Goal: Information Seeking & Learning: Learn about a topic

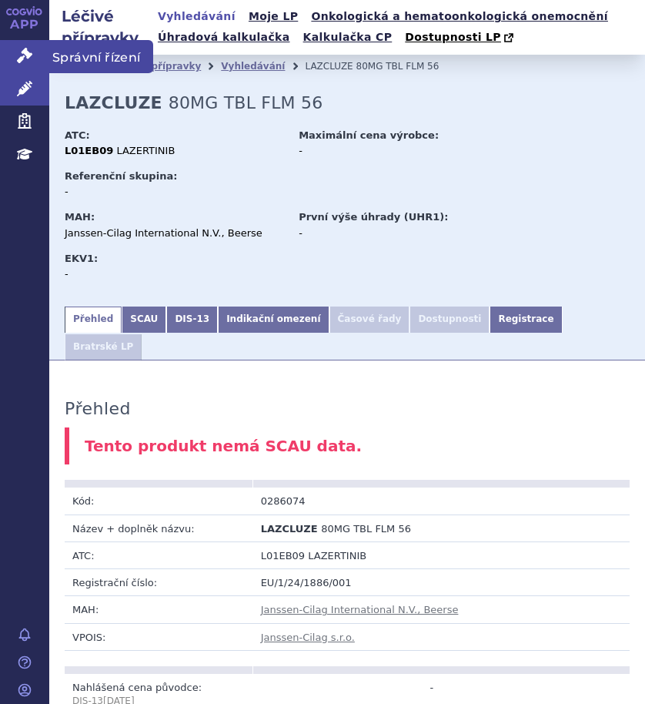
click at [100, 54] on span "Správní řízení" at bounding box center [101, 56] width 104 height 32
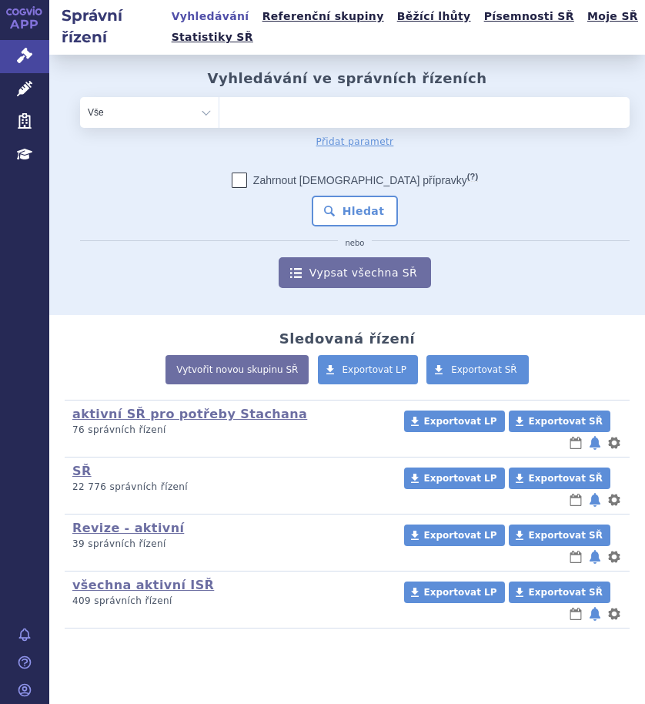
click at [343, 120] on ul at bounding box center [418, 109] width 399 height 25
click at [219, 120] on select at bounding box center [219, 111] width 1 height 31
type input "al"
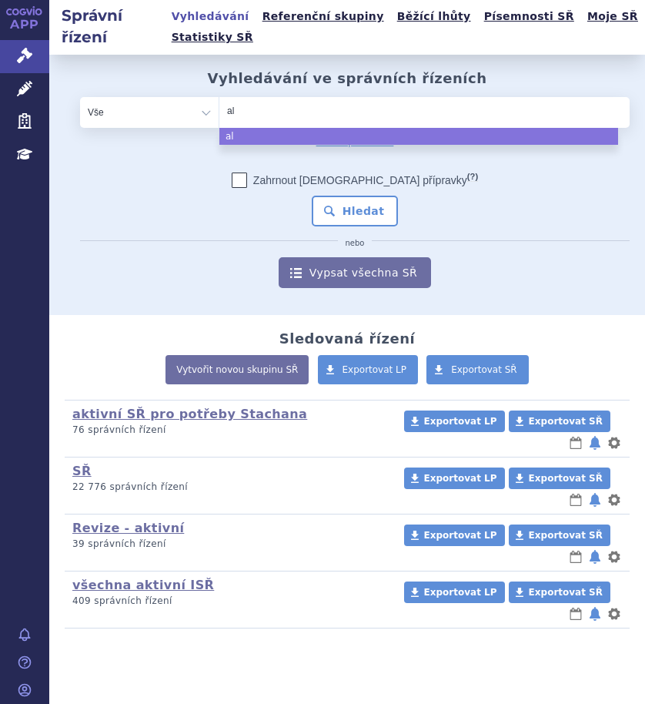
type input "ale"
type input "alec"
type input "alece"
type input "alecen"
type input "alecens"
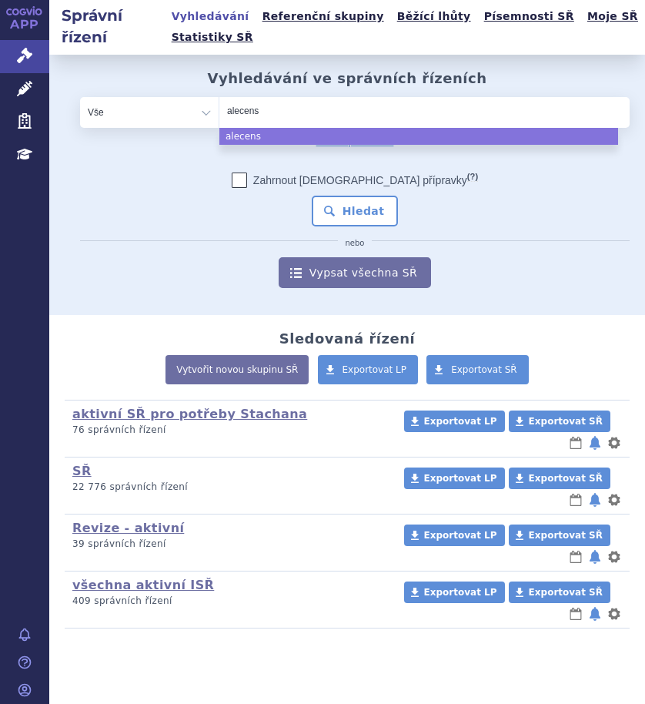
type input "alecensa"
select select "alecensa"
click at [372, 212] on button "Hledat" at bounding box center [355, 211] width 87 height 31
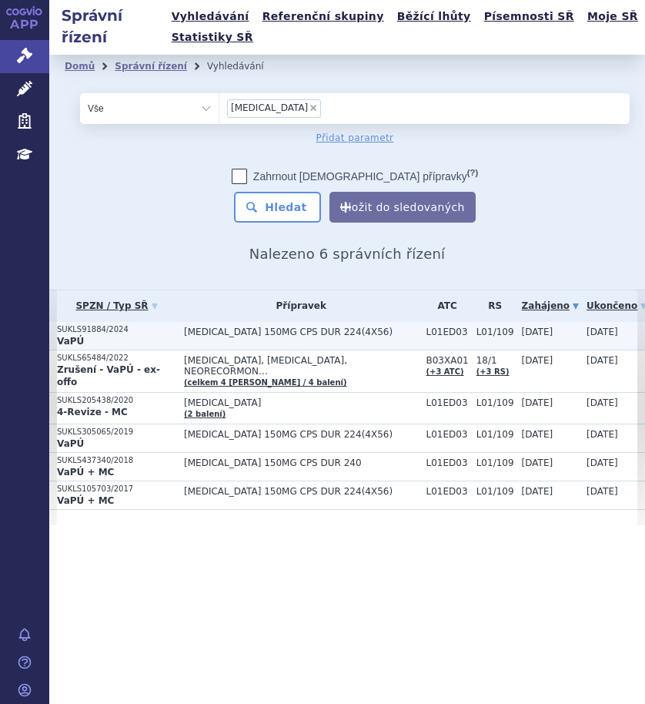
click at [318, 332] on span "[MEDICAL_DATA] 150MG CPS DUR 224(4X56)" at bounding box center [301, 331] width 234 height 11
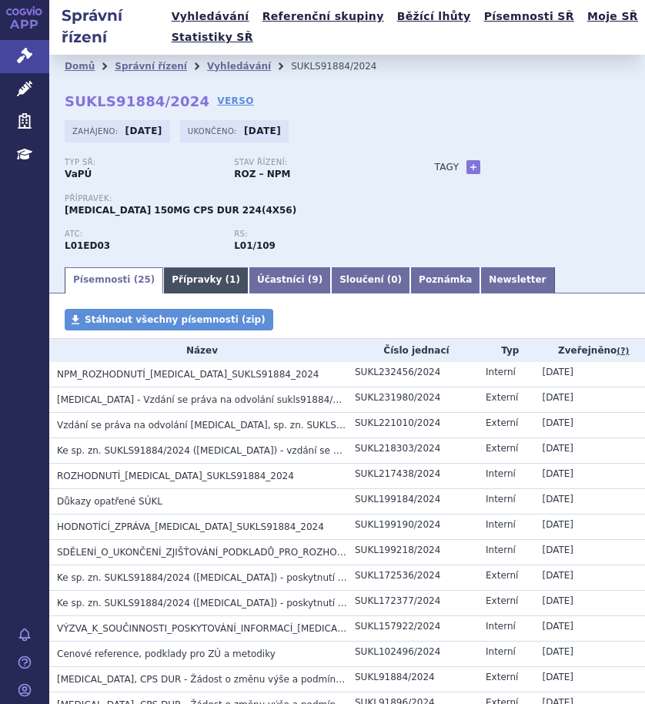
click at [182, 280] on link "Přípravky ( 1 )" at bounding box center [205, 280] width 85 height 26
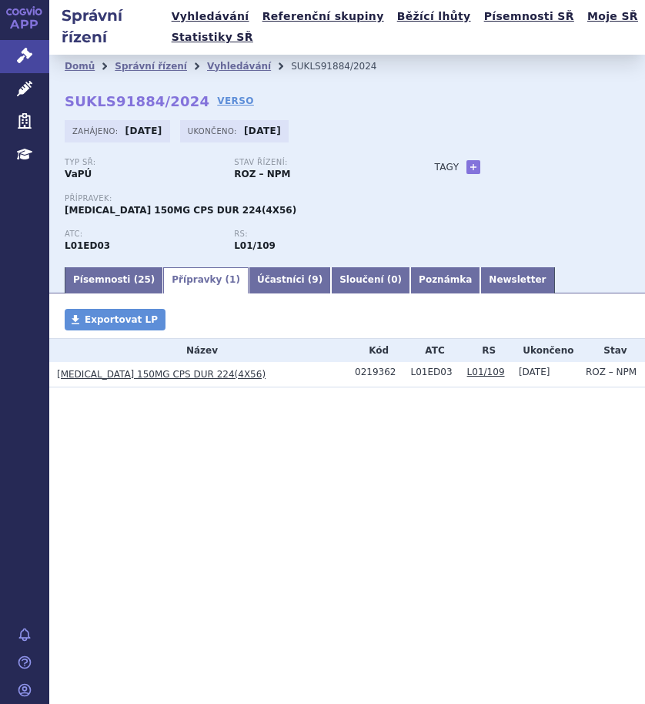
click at [118, 374] on link "[MEDICAL_DATA] 150MG CPS DUR 224(4X56)" at bounding box center [161, 374] width 209 height 11
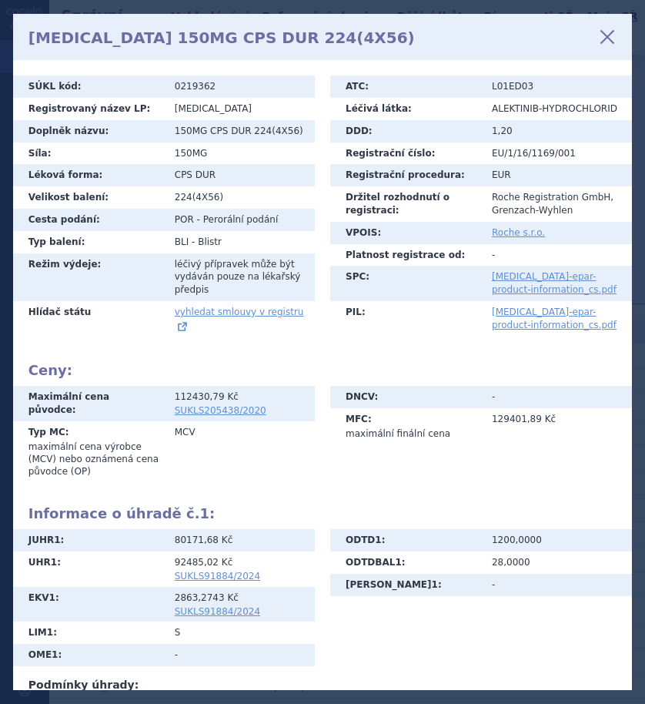
click at [600, 32] on icon at bounding box center [607, 37] width 26 height 26
click at [604, 36] on icon at bounding box center [607, 37] width 26 height 26
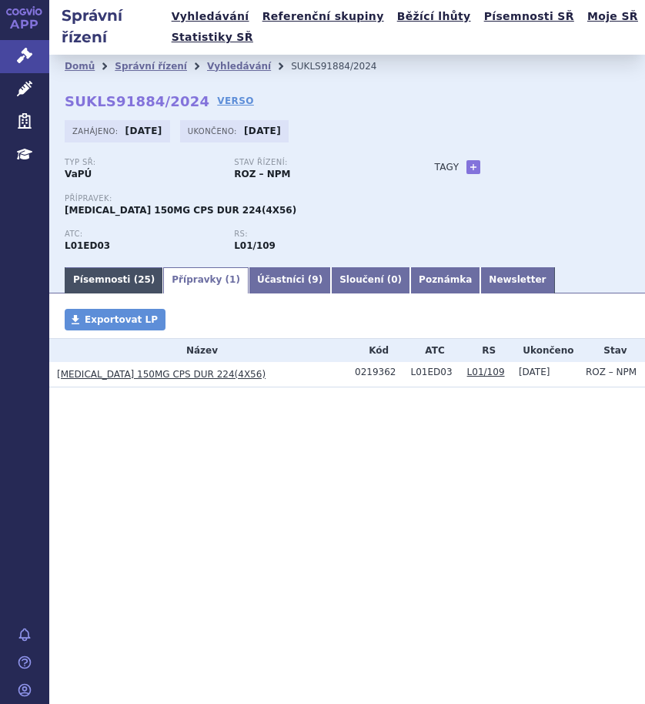
click at [88, 279] on link "Písemnosti ( 25 )" at bounding box center [114, 280] width 99 height 26
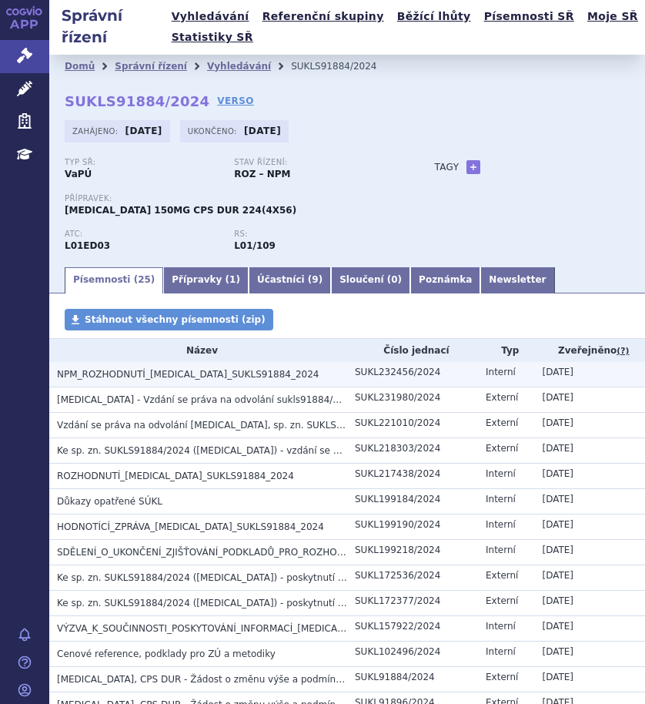
click at [145, 372] on span "NPM_ROZHODNUTÍ_[MEDICAL_DATA]_SUKLS91884_2024" at bounding box center [188, 374] width 262 height 11
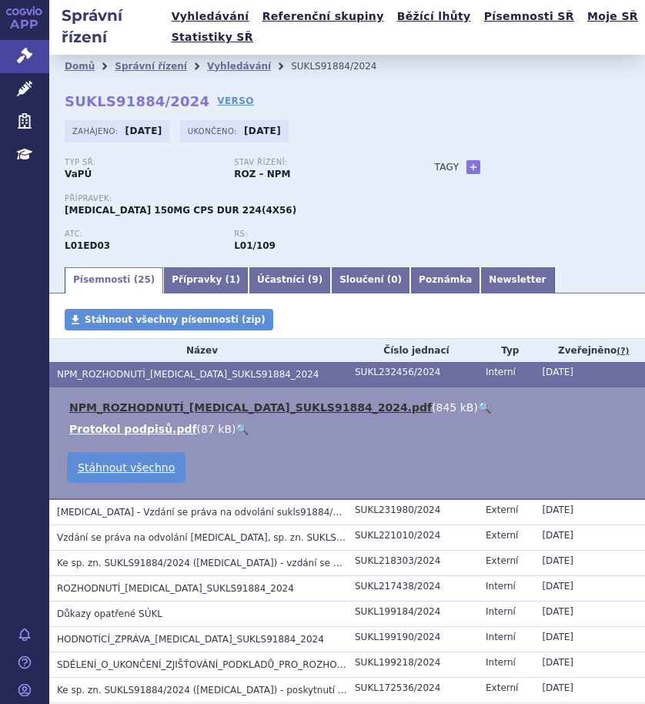
click at [149, 403] on link "NPM_ROZHODNUTÍ_[MEDICAL_DATA]_SUKLS91884_2024.pdf" at bounding box center [250, 407] width 363 height 12
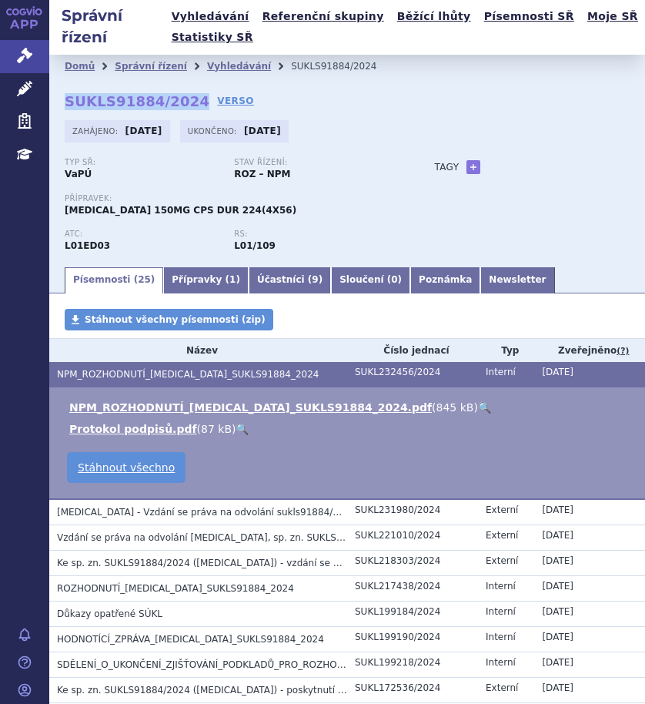
drag, startPoint x: 62, startPoint y: 103, endPoint x: 184, endPoint y: 107, distance: 122.5
click at [184, 107] on div "Domů Správní řízení Vyhledávání SUKLS91884/2024 SUKLS91884/2024 VERSO Zahájeno:…" at bounding box center [347, 160] width 596 height 210
copy strong "SUKLS91884/2024"
click at [350, 199] on p "Přípravek:" at bounding box center [234, 198] width 339 height 9
click at [176, 283] on link "Přípravky ( 1 )" at bounding box center [205, 280] width 85 height 26
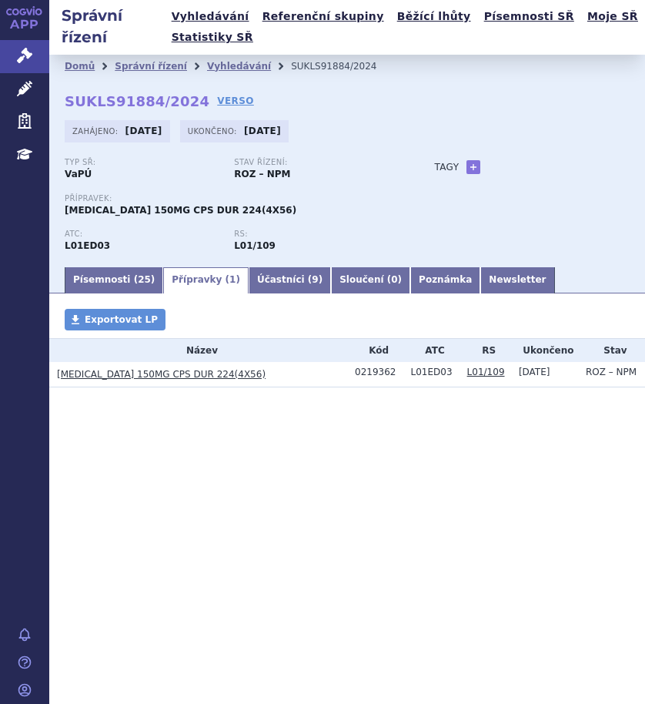
click at [168, 371] on link "[MEDICAL_DATA] 150MG CPS DUR 224(4X56)" at bounding box center [161, 374] width 209 height 11
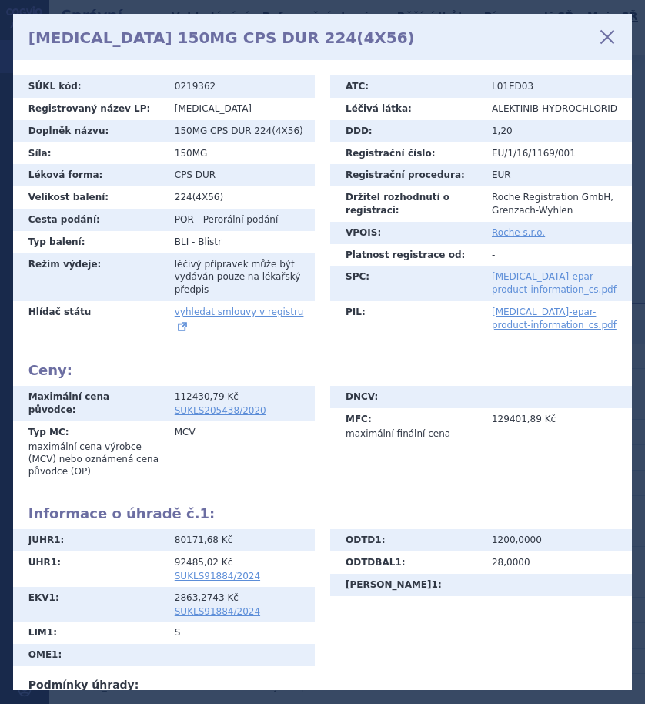
click at [534, 286] on link "[MEDICAL_DATA]-epar-product-information_cs.pdf" at bounding box center [554, 283] width 125 height 24
click at [605, 33] on icon at bounding box center [607, 37] width 26 height 26
